Goal: Find specific page/section

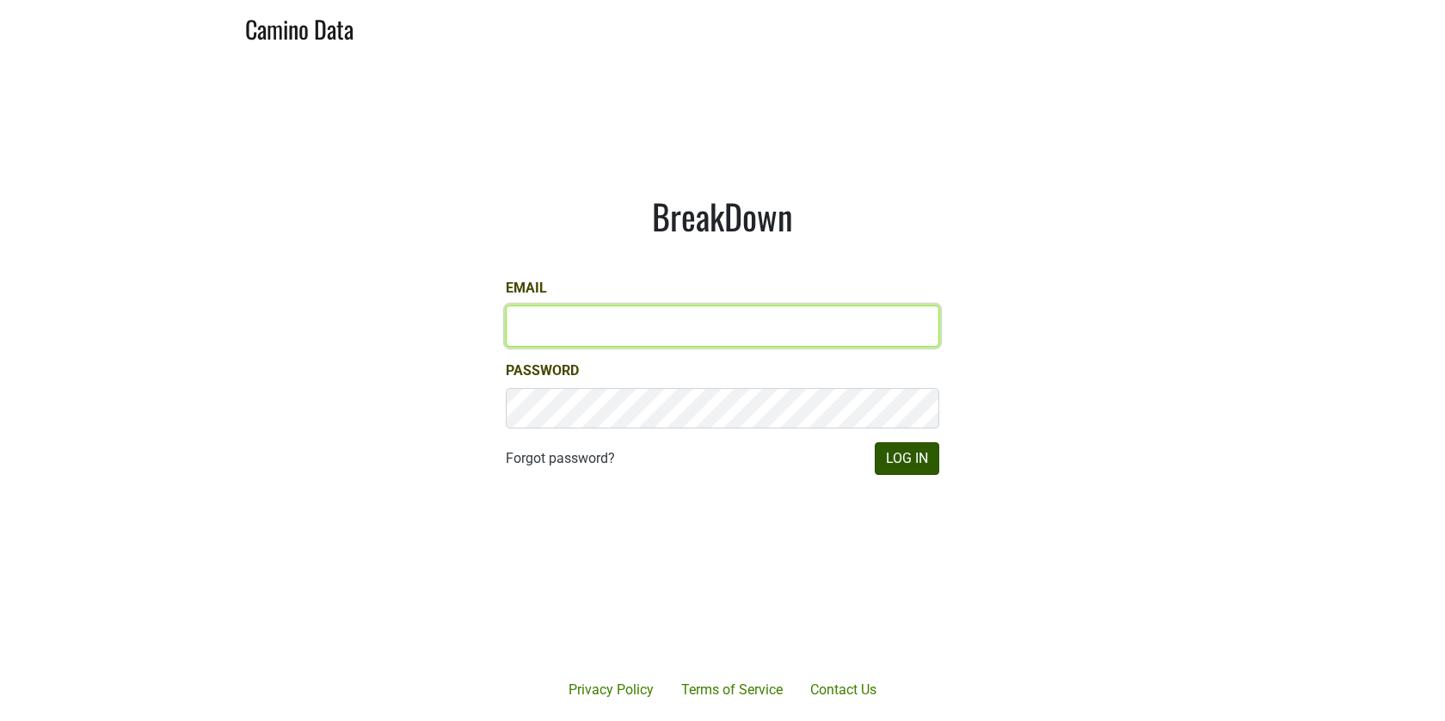
type input "[EMAIL_ADDRESS][DOMAIN_NAME]"
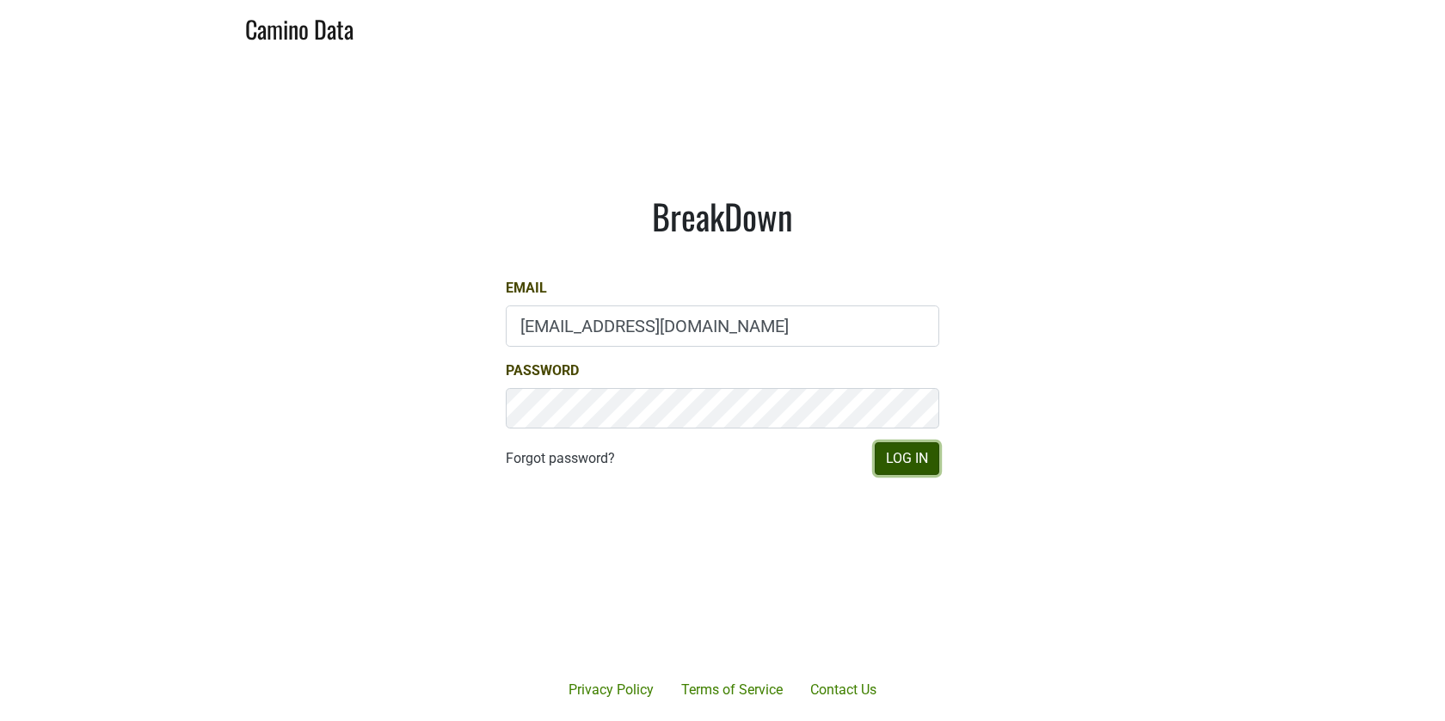
click at [914, 451] on button "Log In" at bounding box center [907, 458] width 64 height 33
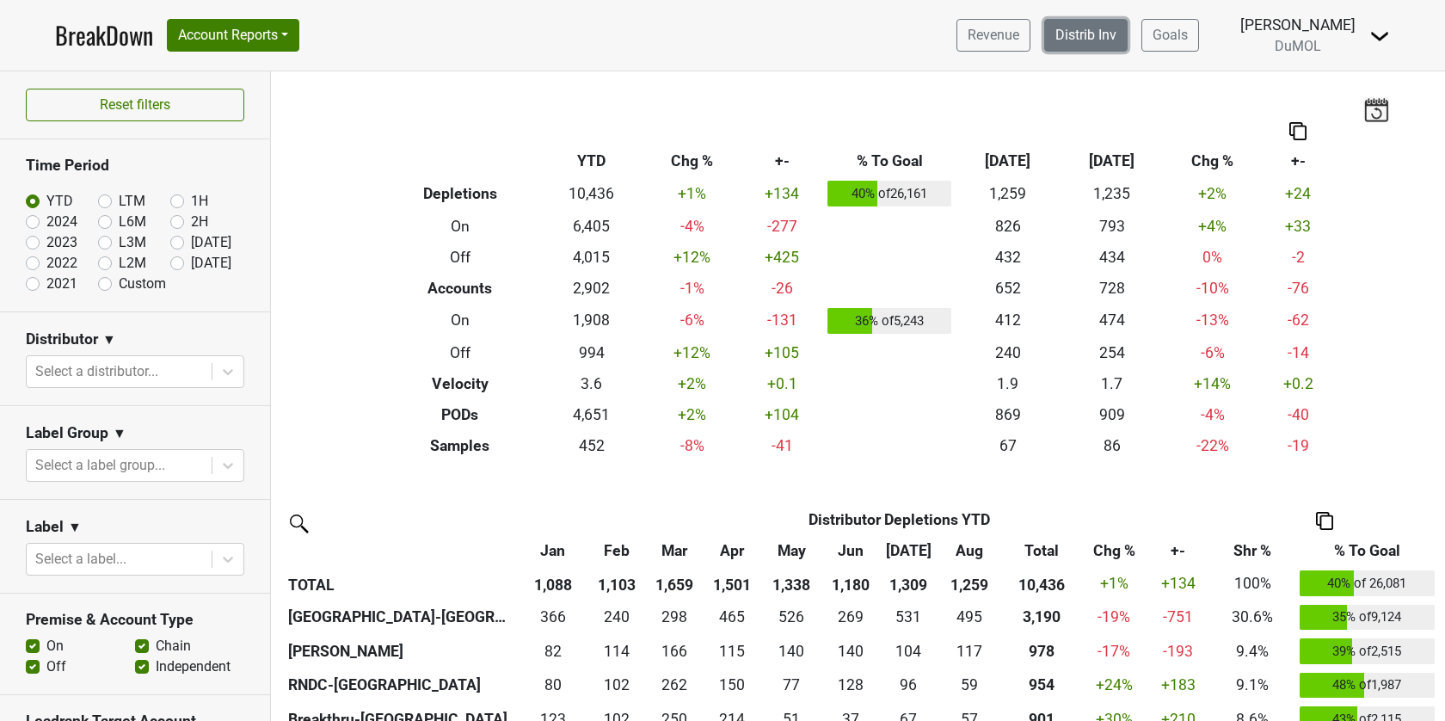
click at [1108, 38] on link "Distrib Inv" at bounding box center [1085, 35] width 83 height 33
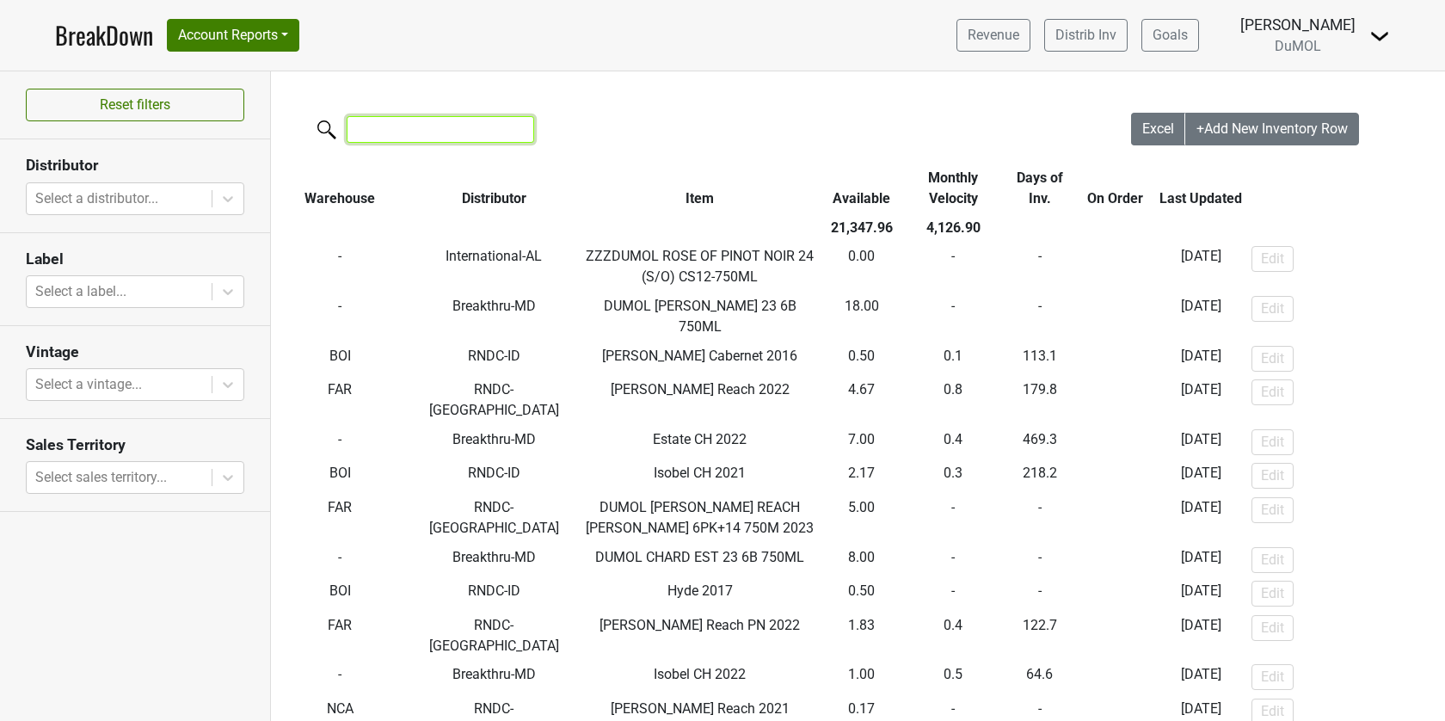
click at [434, 138] on input "search" at bounding box center [440, 129] width 187 height 27
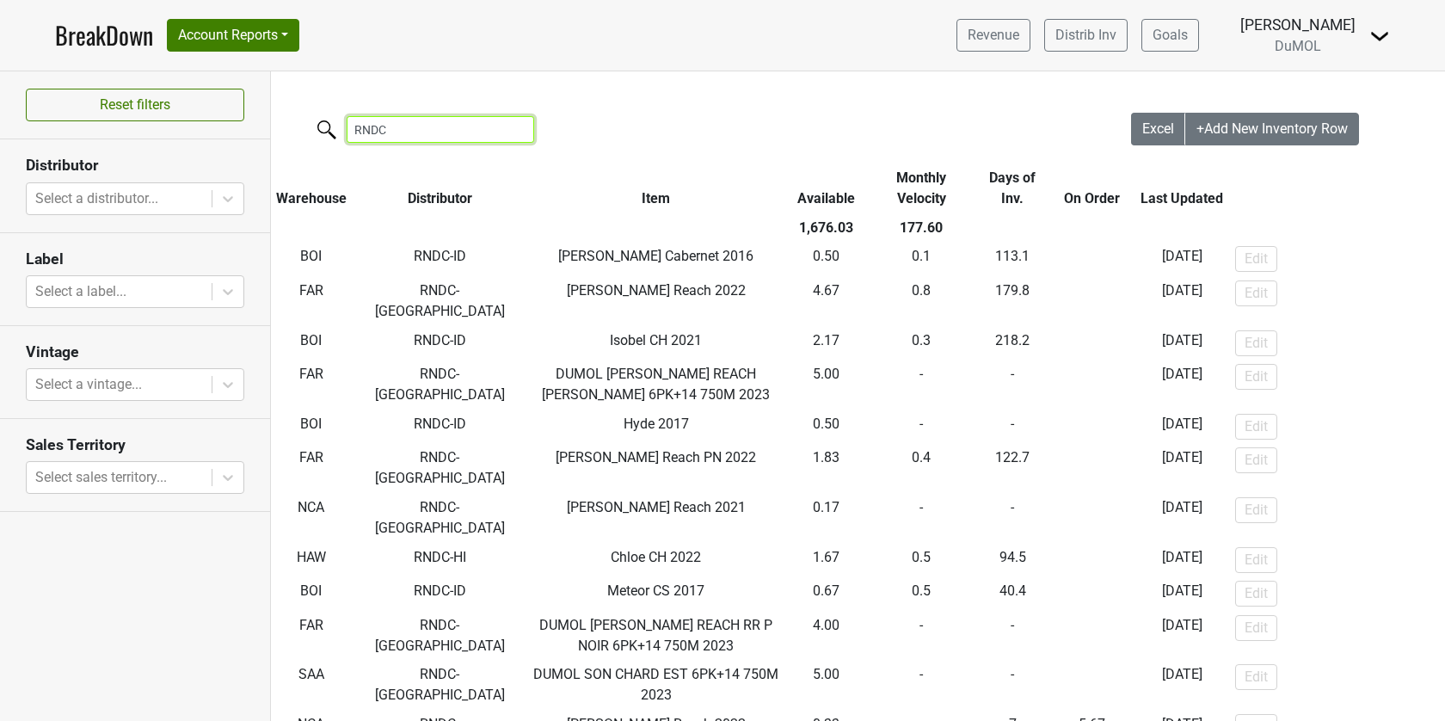
click at [419, 132] on input "RNDC" at bounding box center [440, 129] width 187 height 27
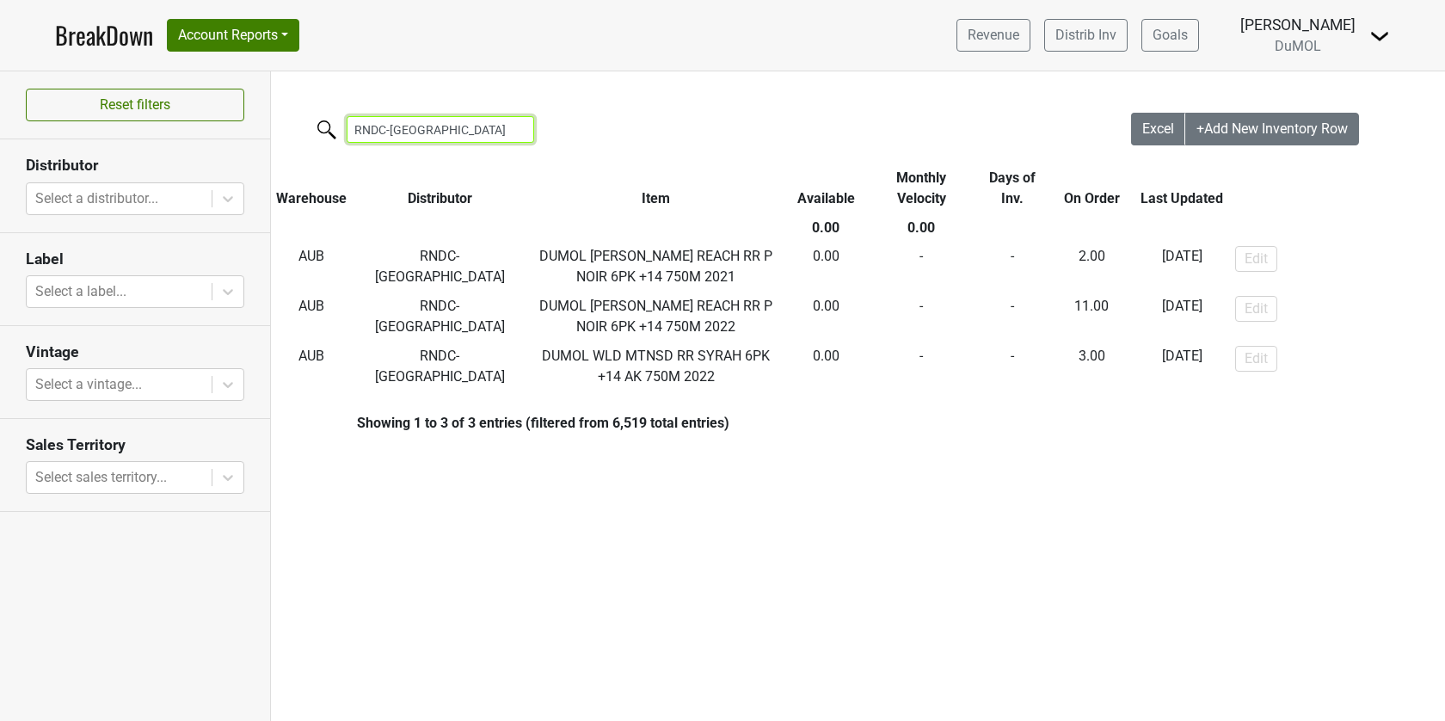
click at [441, 124] on input "RNDC-WA" at bounding box center [440, 129] width 187 height 27
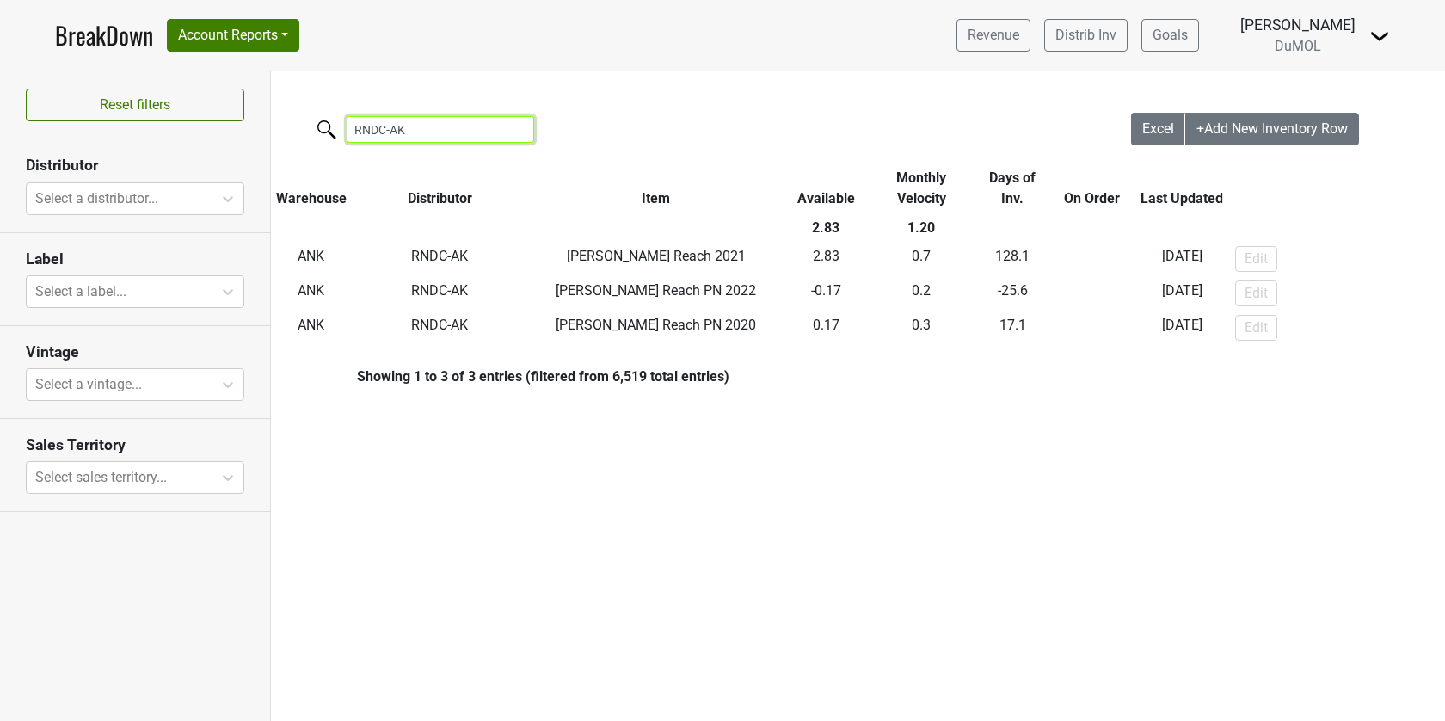
type input "RNDC-AK"
click at [973, 145] on div "RNDC-AK" at bounding box center [701, 131] width 860 height 37
